Goal: Task Accomplishment & Management: Manage account settings

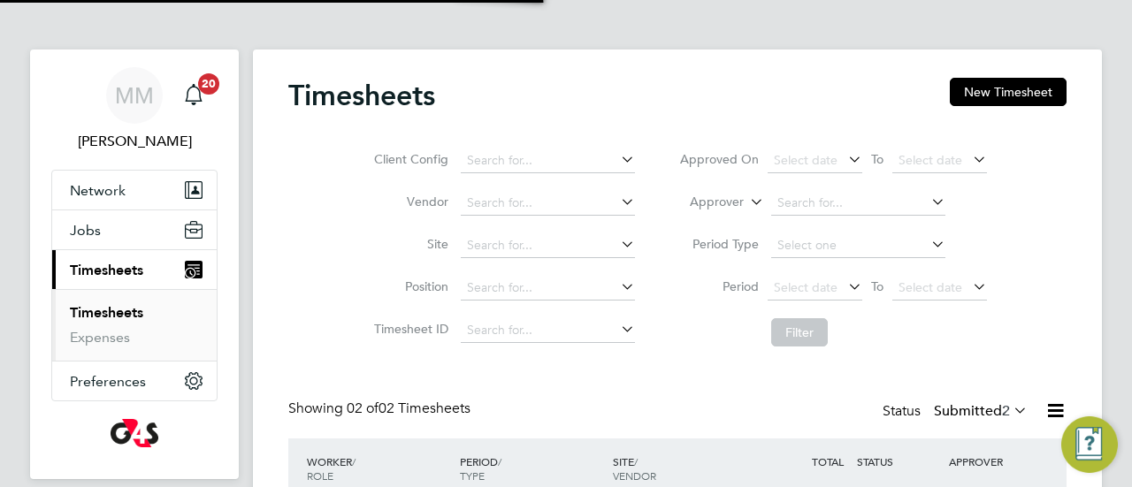
scroll to position [44, 153]
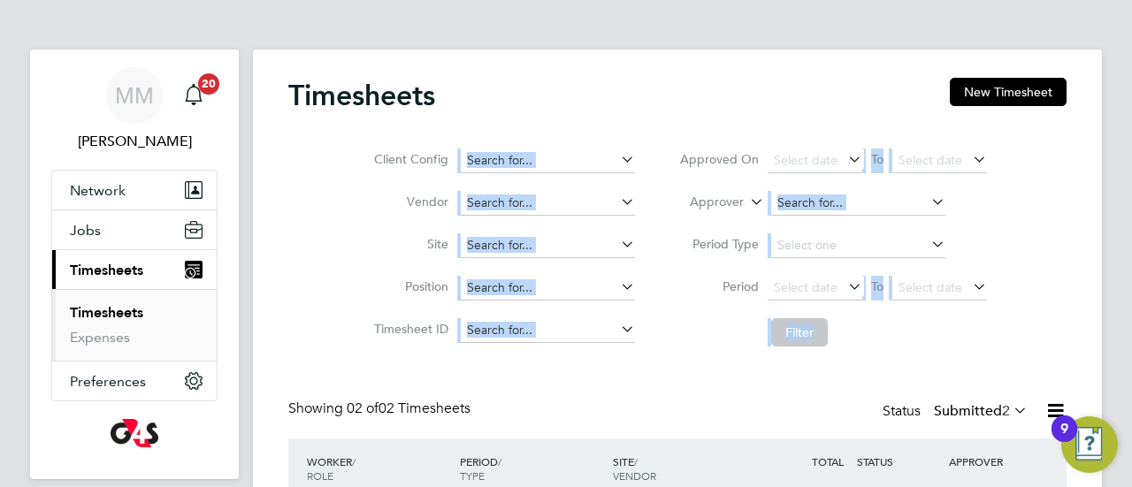
drag, startPoint x: 1132, startPoint y: 73, endPoint x: 1113, endPoint y: 165, distance: 93.9
click at [1113, 165] on div "MM Monique Maussant Notifications 20 Applications: Network Sites Workers Jobs P…" at bounding box center [566, 340] width 1132 height 681
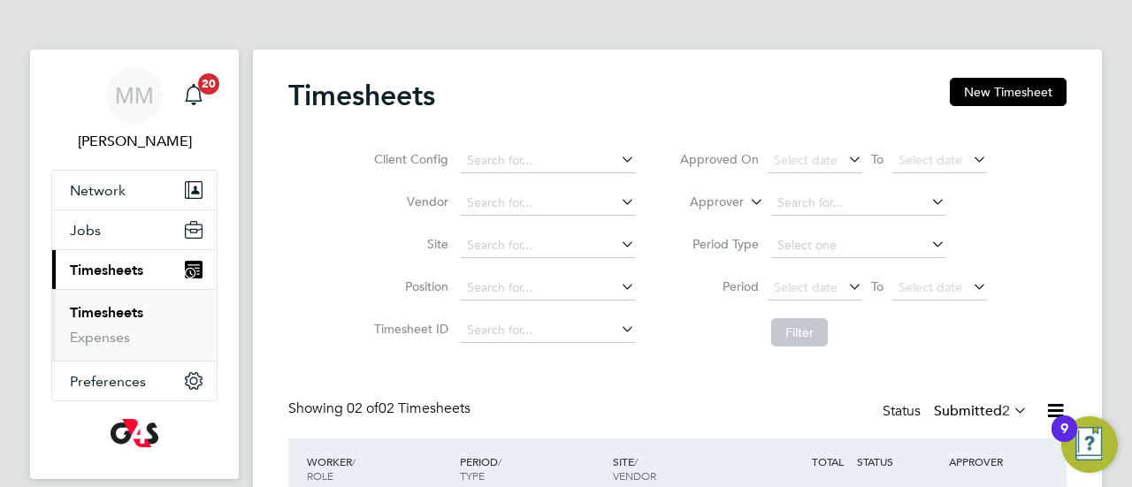
click at [1083, 188] on div "Timesheets New Timesheet Client Config Vendor Site Position Timesheet ID Approv…" at bounding box center [677, 351] width 849 height 603
drag, startPoint x: 1131, startPoint y: 196, endPoint x: 1130, endPoint y: 255, distance: 58.4
click at [1130, 255] on div "MM Monique Maussant Notifications 20 Applications: Network Sites Workers Jobs P…" at bounding box center [566, 340] width 1132 height 681
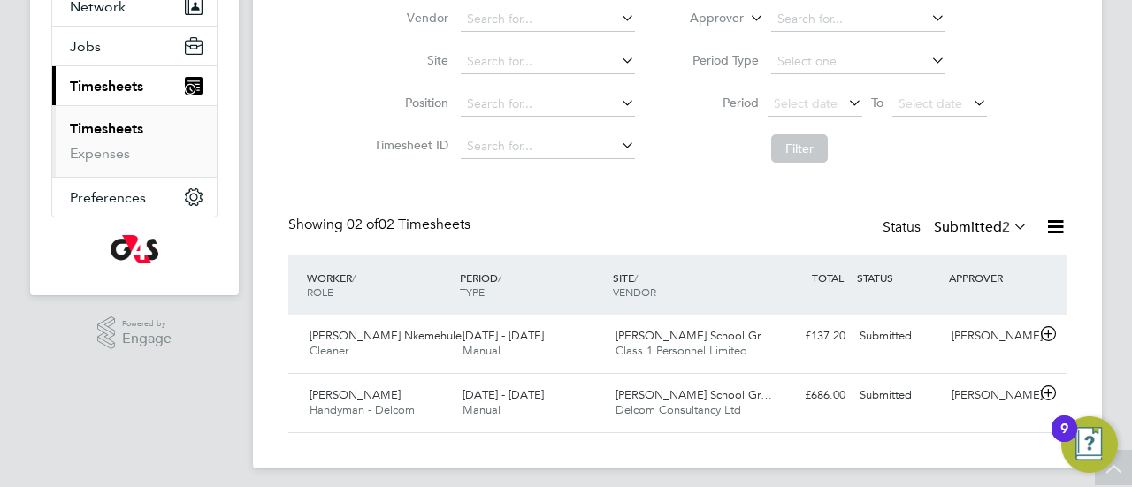
scroll to position [192, 0]
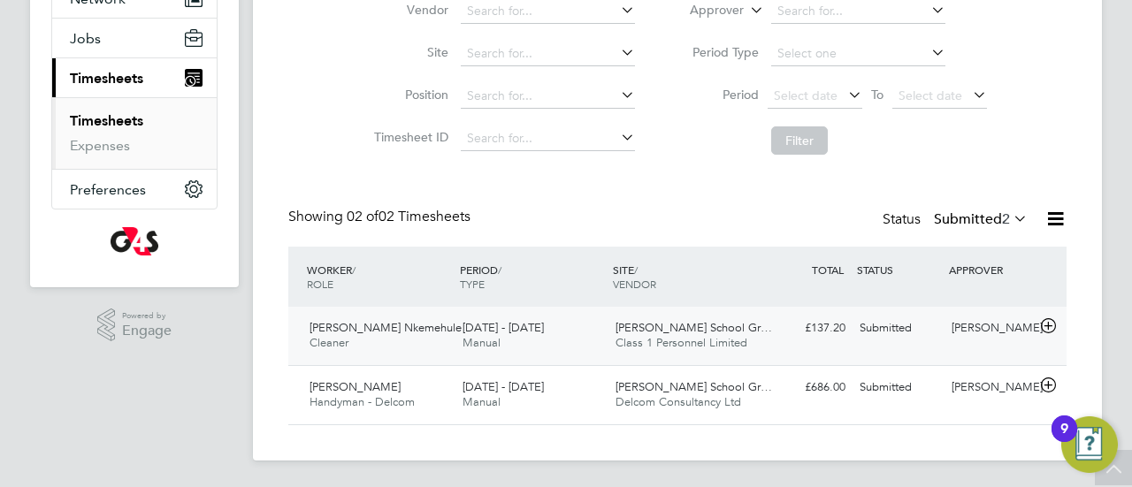
click at [914, 349] on div "Ifeoma Nkemehule Cleaner 4 - 10 Aug 2025 4 - 10 Aug 2025 Manual Thomas Tallis S…" at bounding box center [677, 336] width 779 height 58
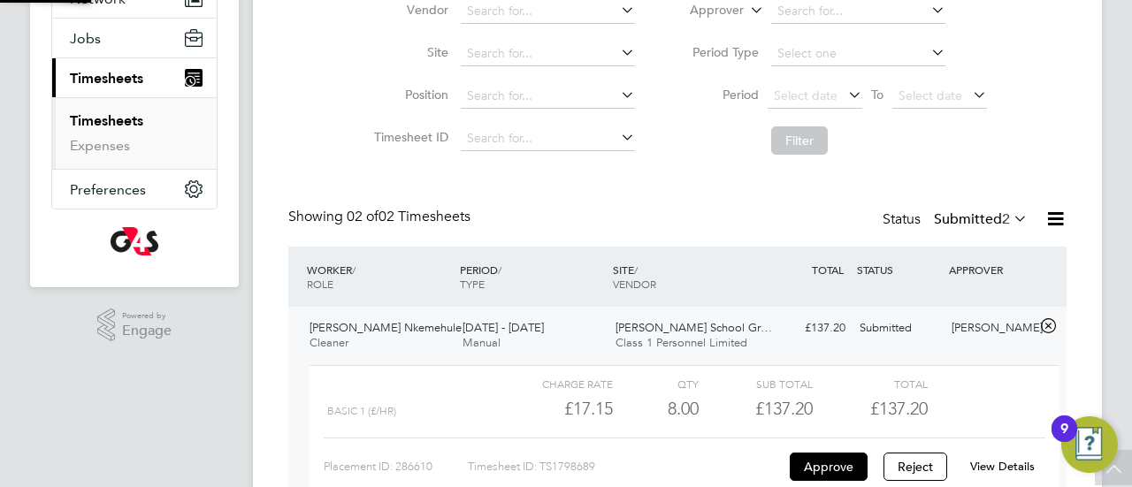
scroll to position [30, 173]
click at [828, 459] on button "Approve" at bounding box center [829, 467] width 78 height 28
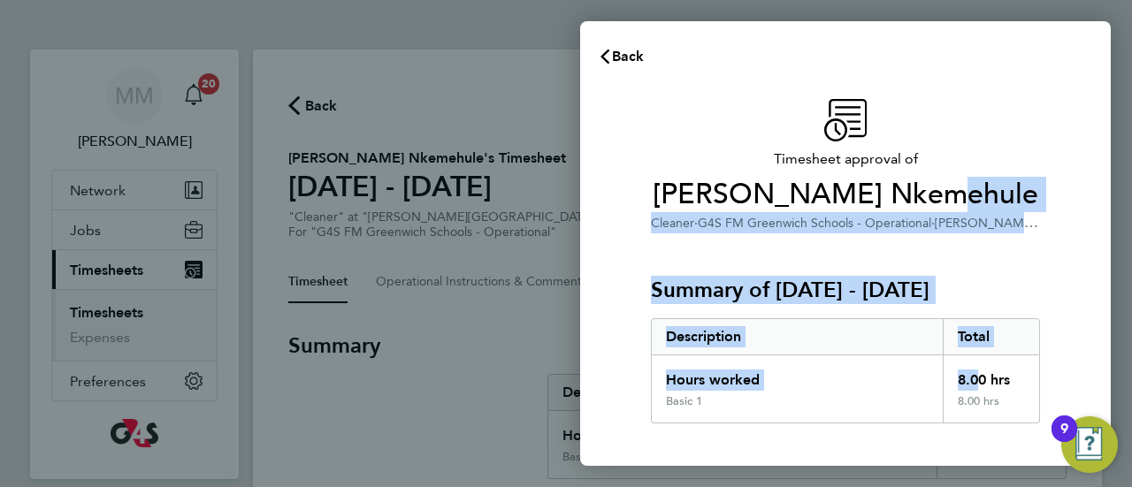
drag, startPoint x: 1009, startPoint y: 172, endPoint x: 970, endPoint y: 366, distance: 198.3
click at [970, 366] on div "Timesheet approval of Ifeoma Nkemehule Cleaner · G4S FM Greenwich Schools - Ope…" at bounding box center [846, 427] width 432 height 656
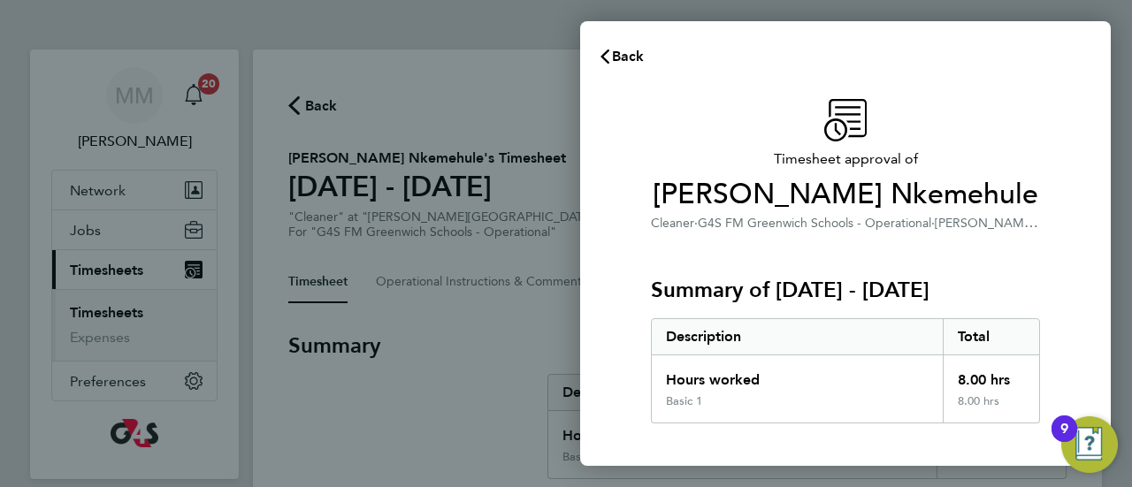
click at [919, 418] on div "Basic 1" at bounding box center [797, 409] width 291 height 28
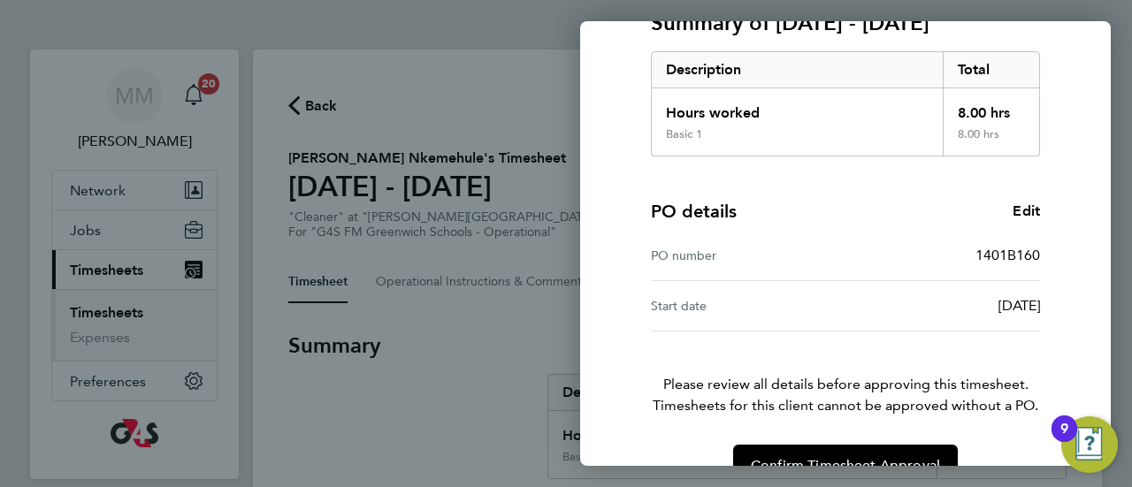
scroll to position [308, 0]
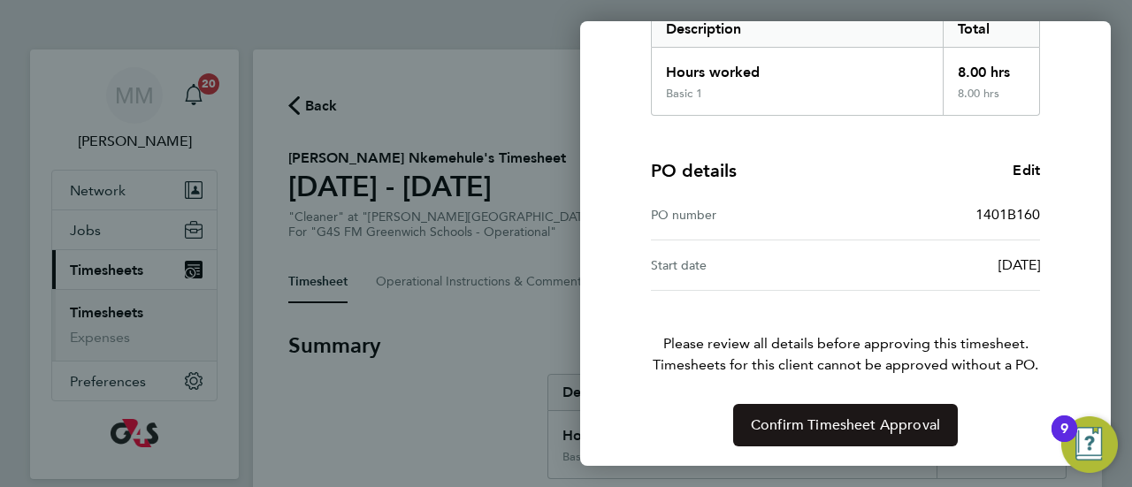
click at [838, 426] on span "Confirm Timesheet Approval" at bounding box center [845, 426] width 189 height 18
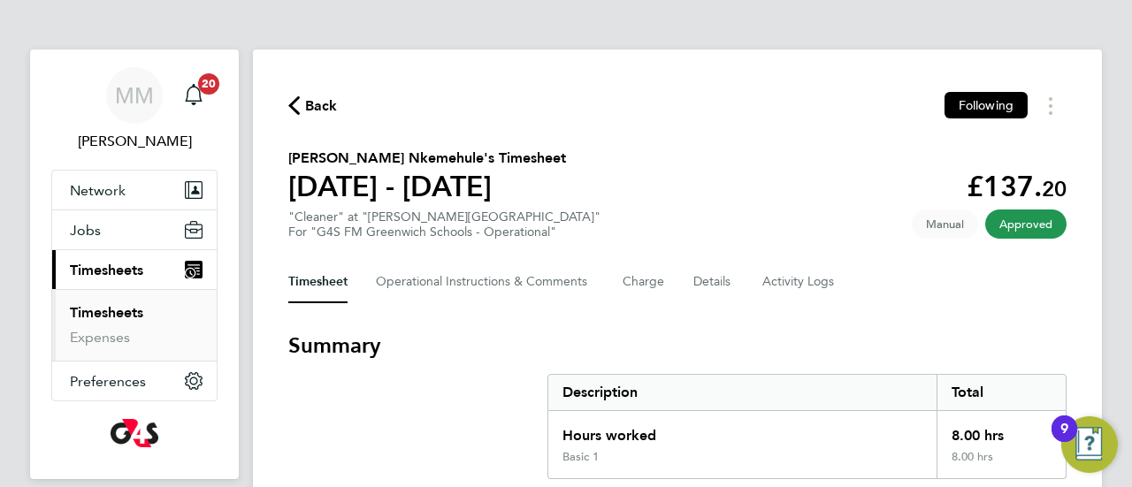
click at [313, 105] on span "Back" at bounding box center [321, 106] width 33 height 21
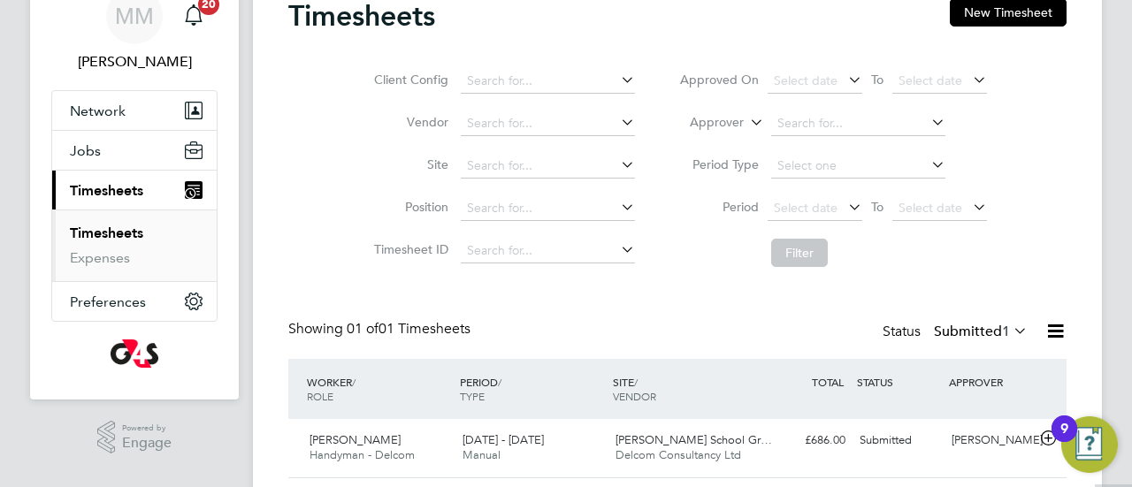
scroll to position [133, 0]
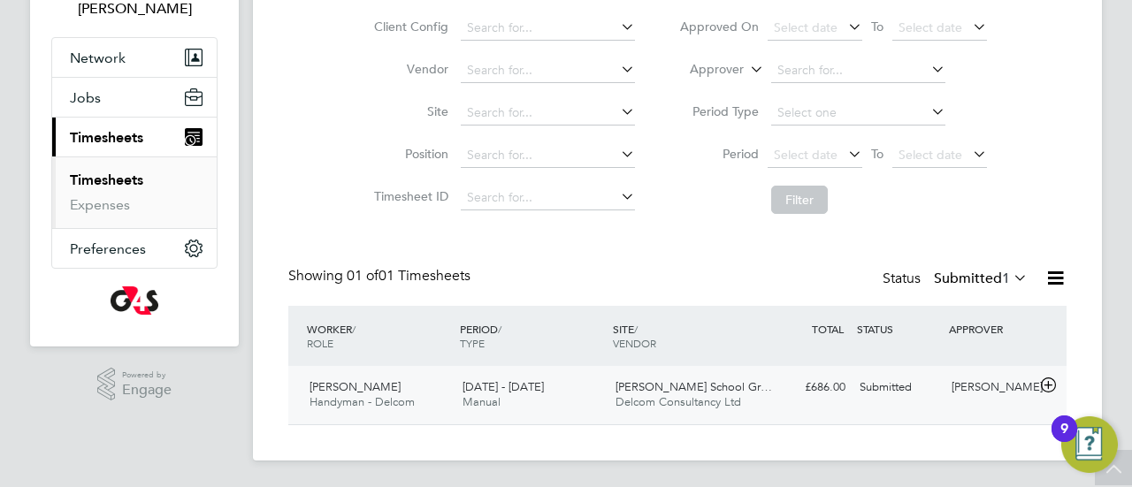
click at [648, 402] on span "Delcom Consultancy Ltd" at bounding box center [679, 402] width 126 height 15
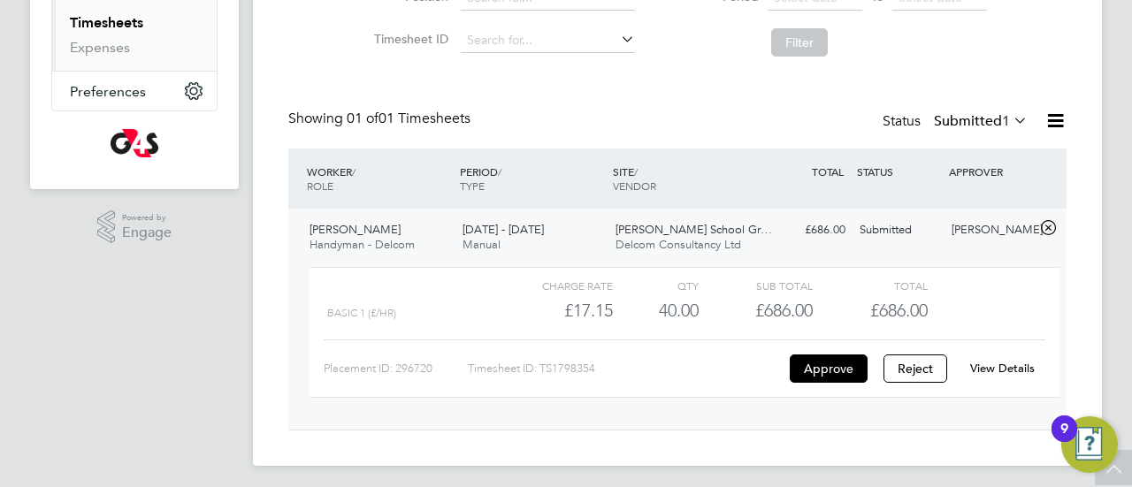
scroll to position [295, 0]
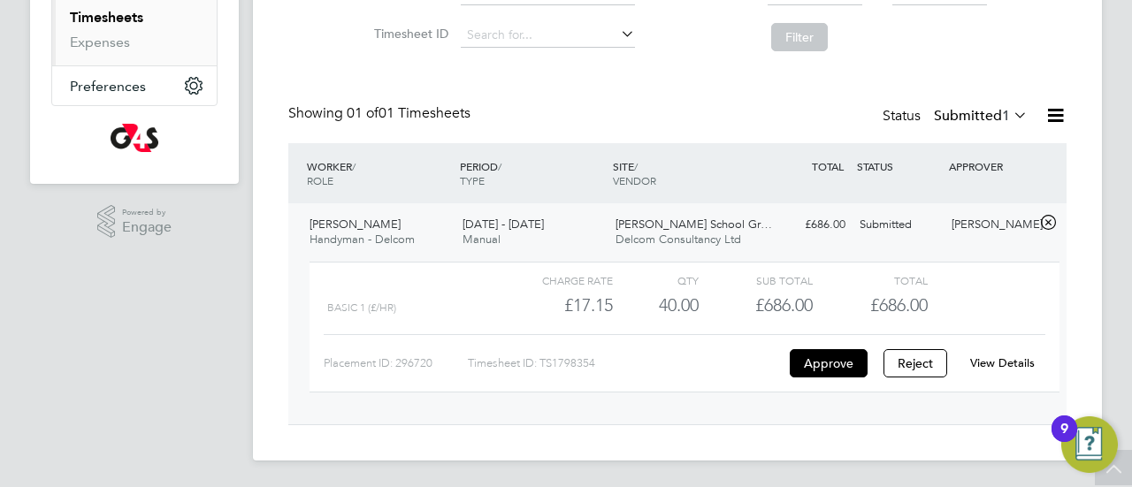
click at [985, 365] on link "View Details" at bounding box center [1002, 363] width 65 height 15
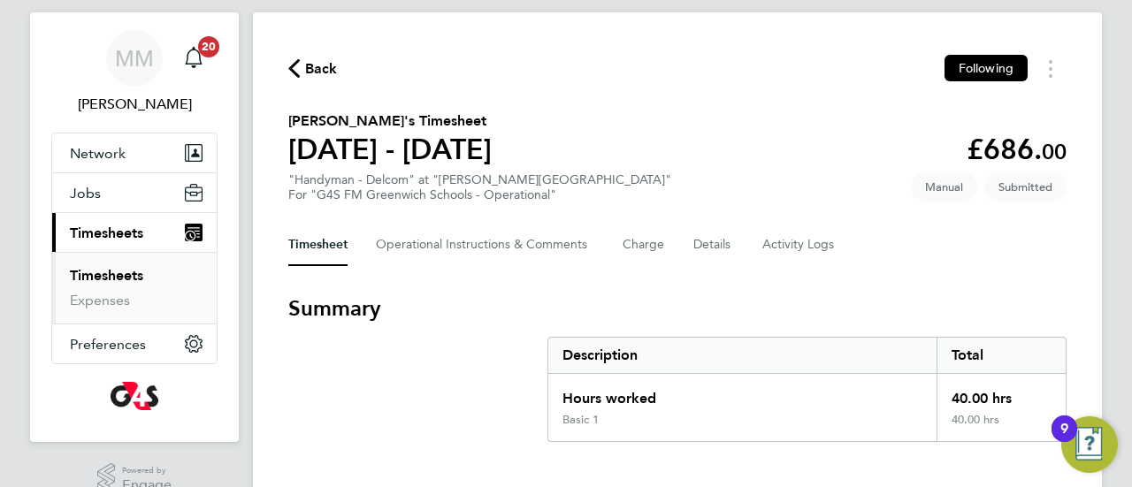
scroll to position [35, 0]
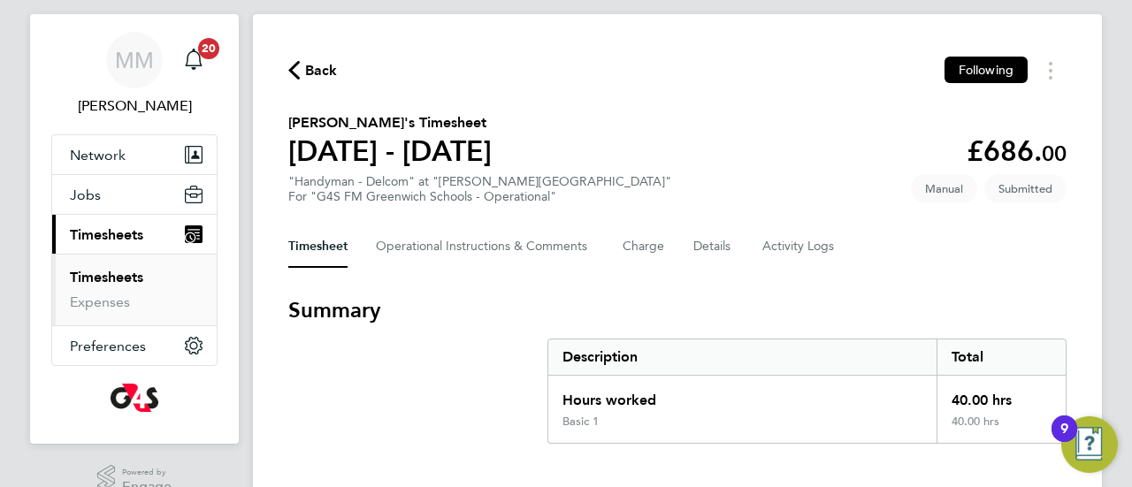
click at [312, 77] on span "Back" at bounding box center [321, 70] width 33 height 21
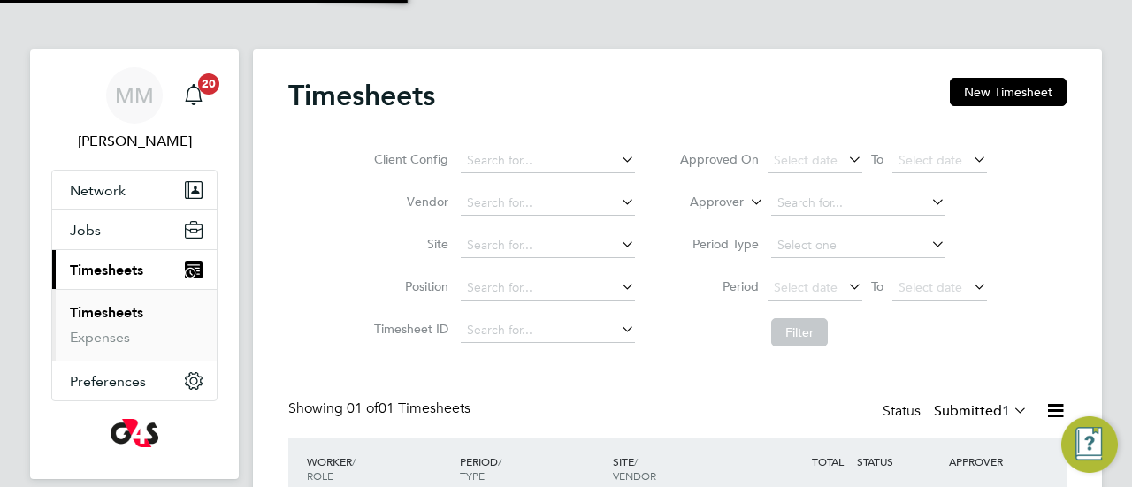
scroll to position [44, 153]
